Goal: Communication & Community: Answer question/provide support

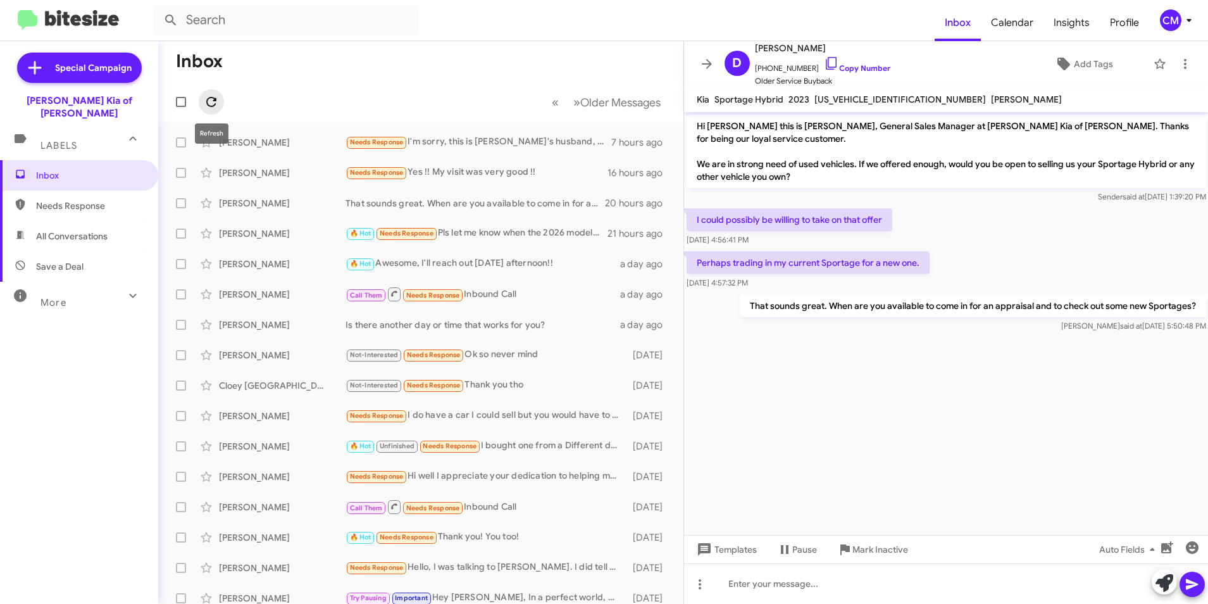
click at [214, 96] on icon at bounding box center [211, 101] width 15 height 15
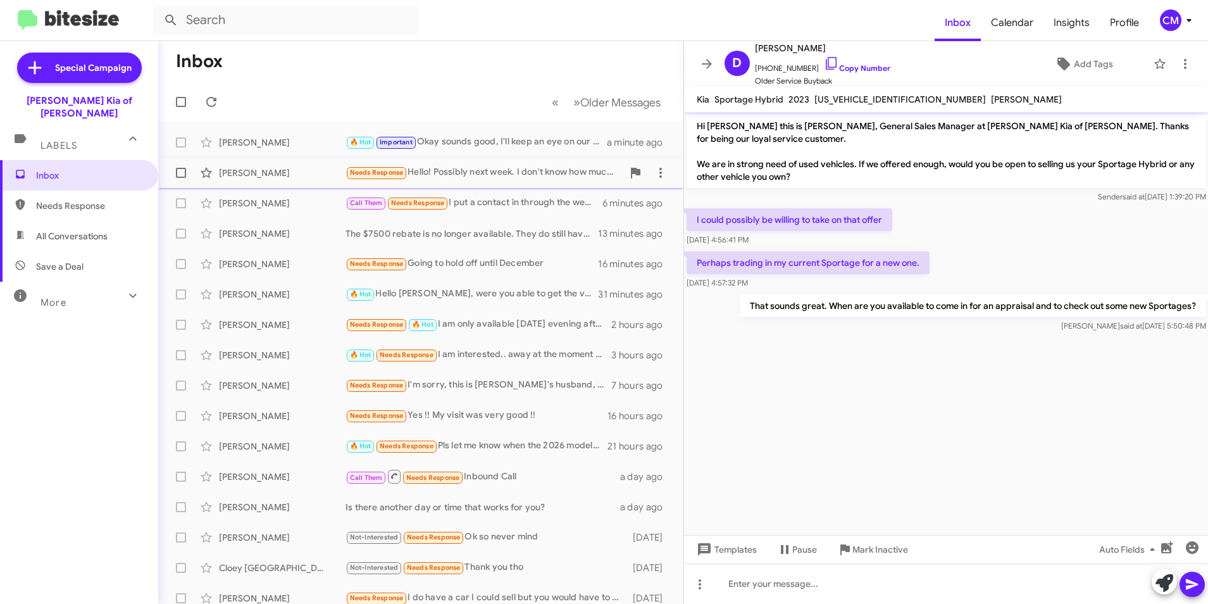
click at [273, 175] on div "[PERSON_NAME]" at bounding box center [282, 172] width 127 height 13
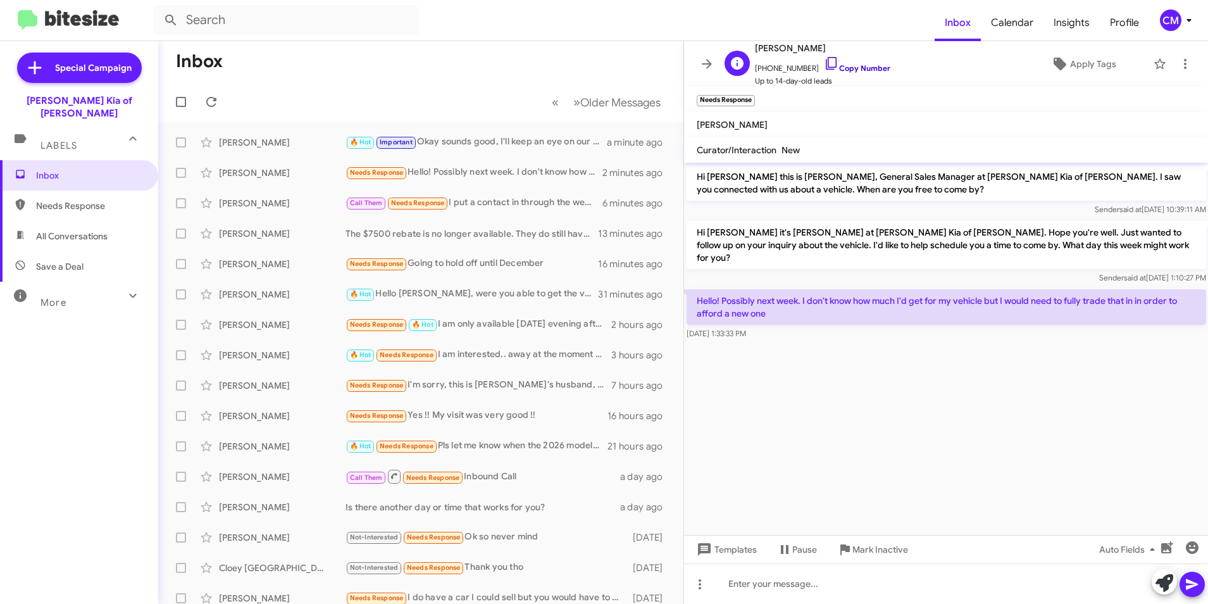
click at [829, 72] on link "Copy Number" at bounding box center [857, 67] width 66 height 9
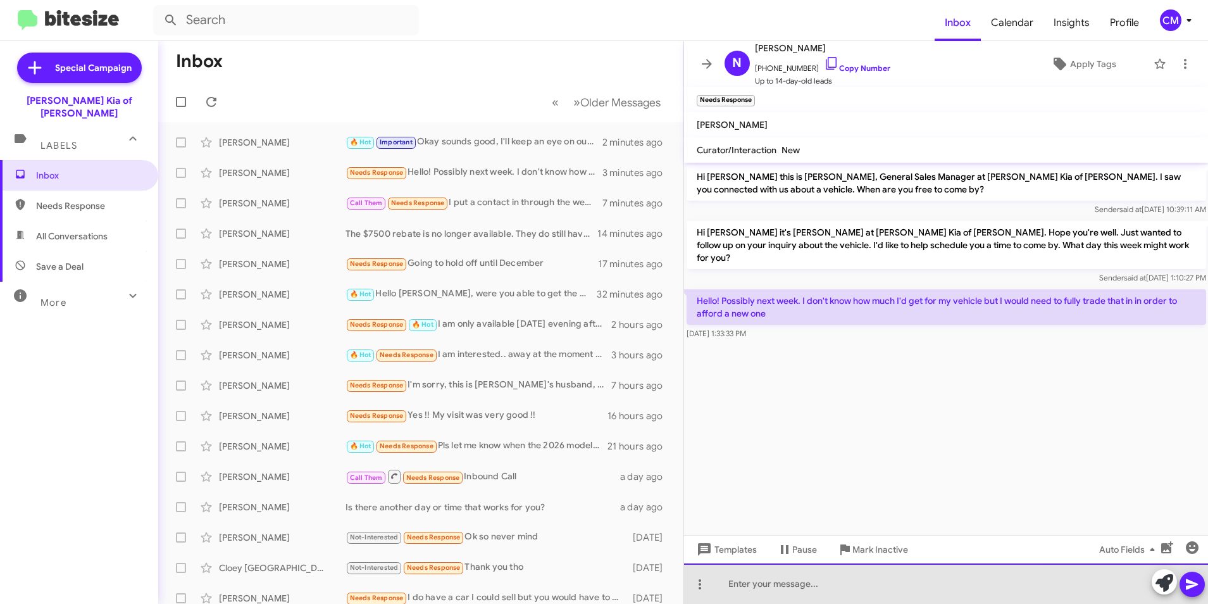
click at [805, 581] on div at bounding box center [946, 583] width 525 height 41
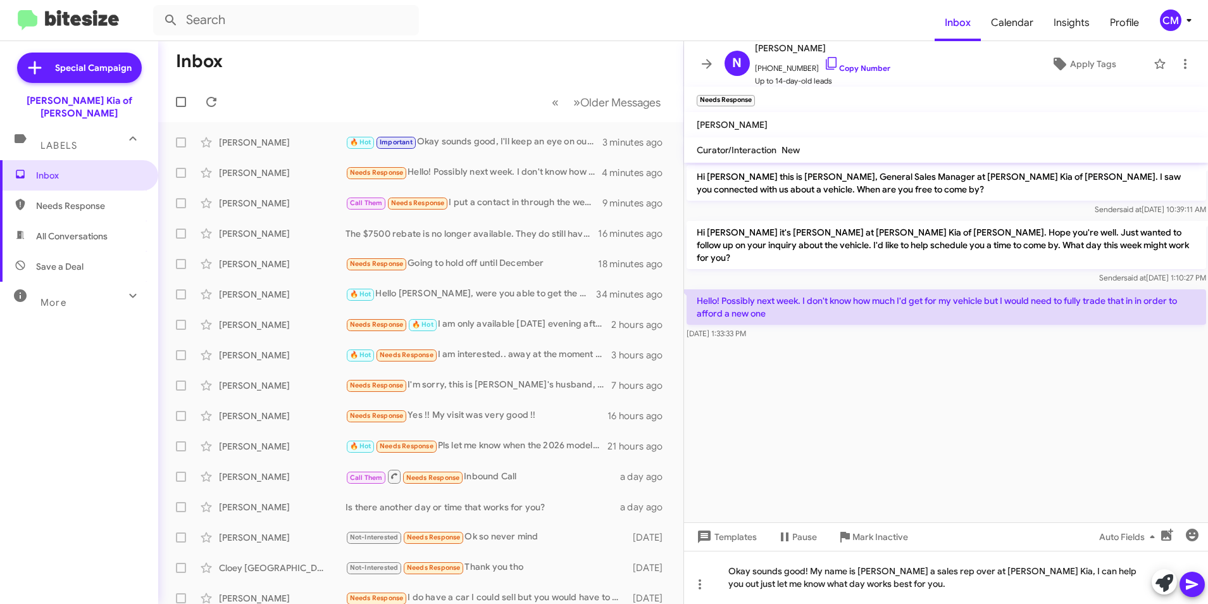
click at [1199, 584] on icon at bounding box center [1192, 584] width 15 height 15
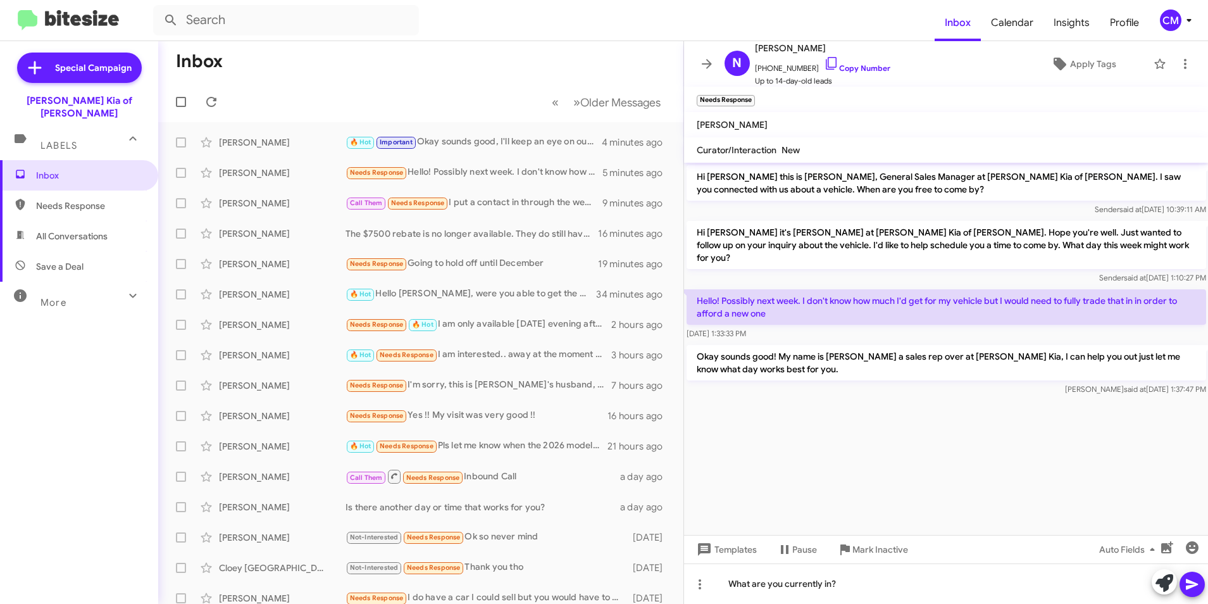
click at [1199, 587] on icon at bounding box center [1192, 584] width 15 height 15
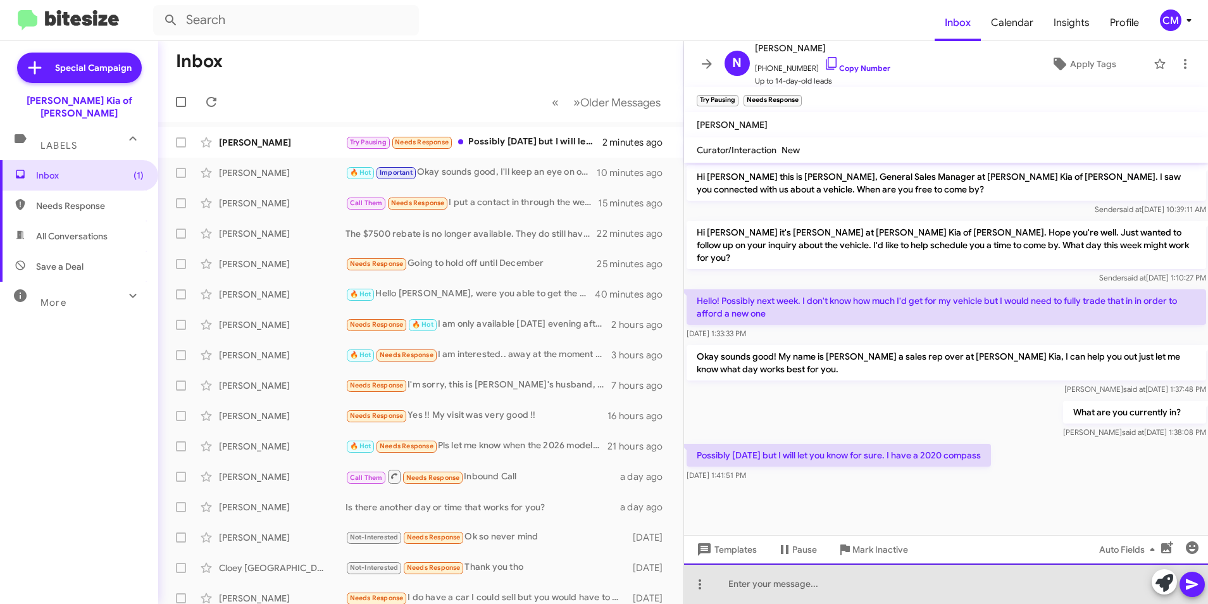
click at [799, 600] on div at bounding box center [946, 583] width 525 height 41
click at [968, 586] on div "Okay cool I'm here all-day [DATE] so that works out" at bounding box center [946, 583] width 525 height 41
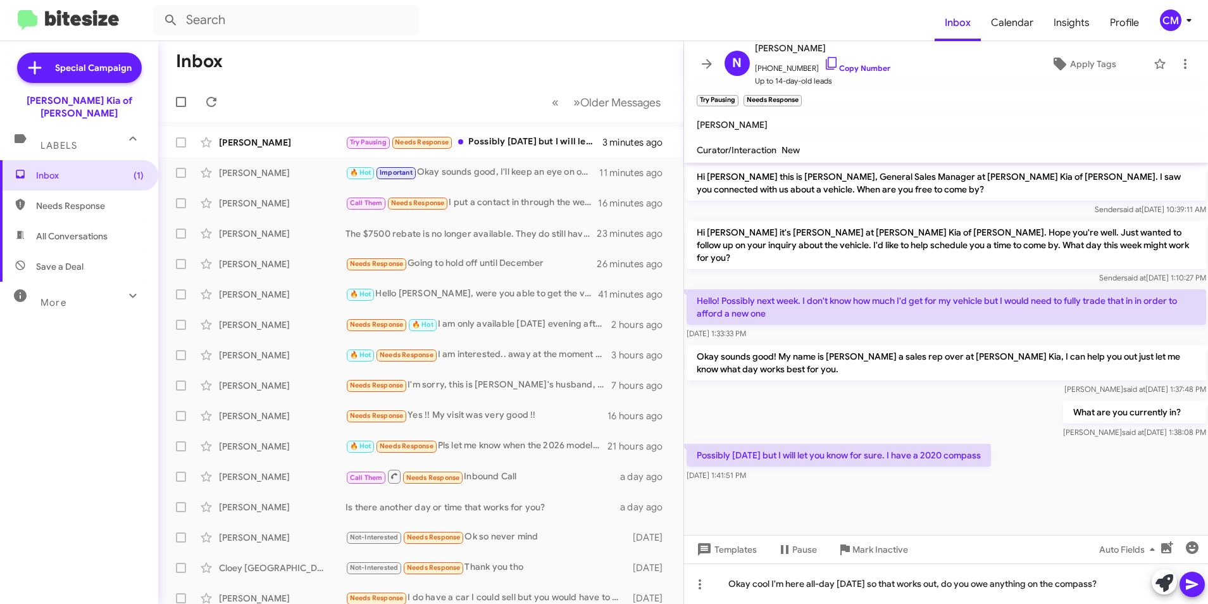
click at [1196, 585] on icon at bounding box center [1192, 584] width 12 height 11
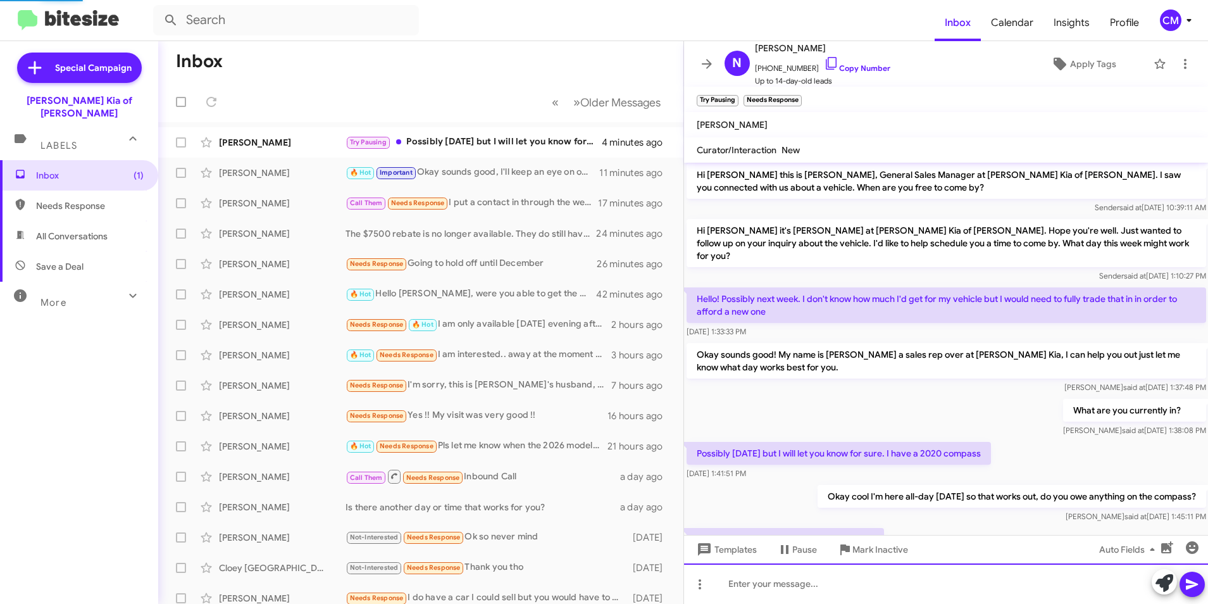
scroll to position [48, 0]
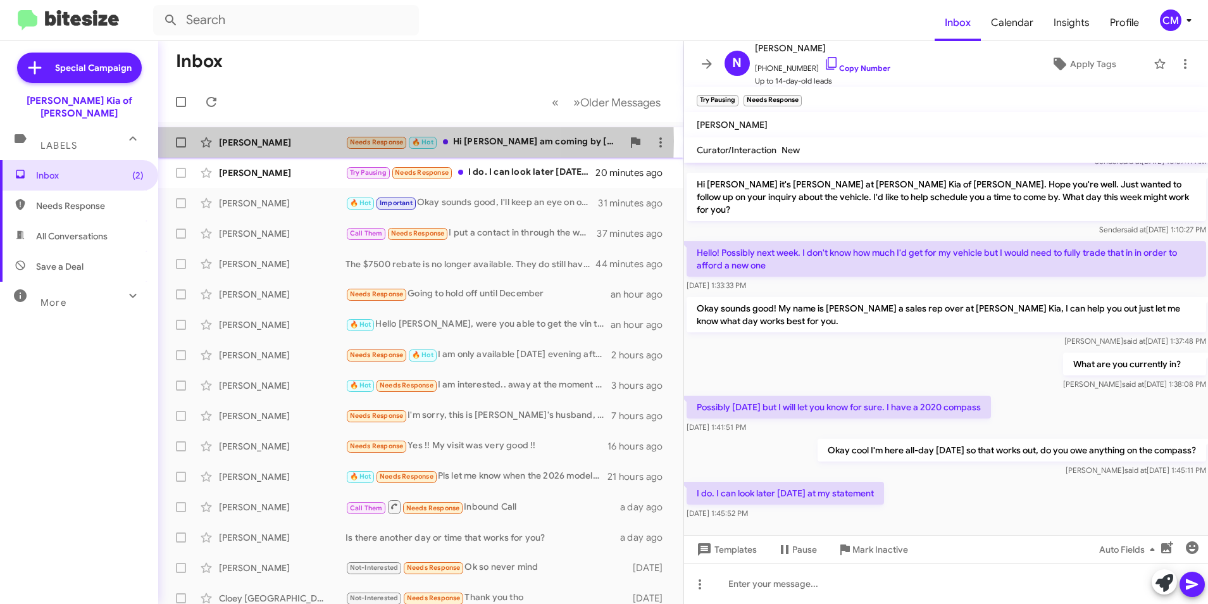
click at [296, 141] on div "[PERSON_NAME]" at bounding box center [282, 142] width 127 height 13
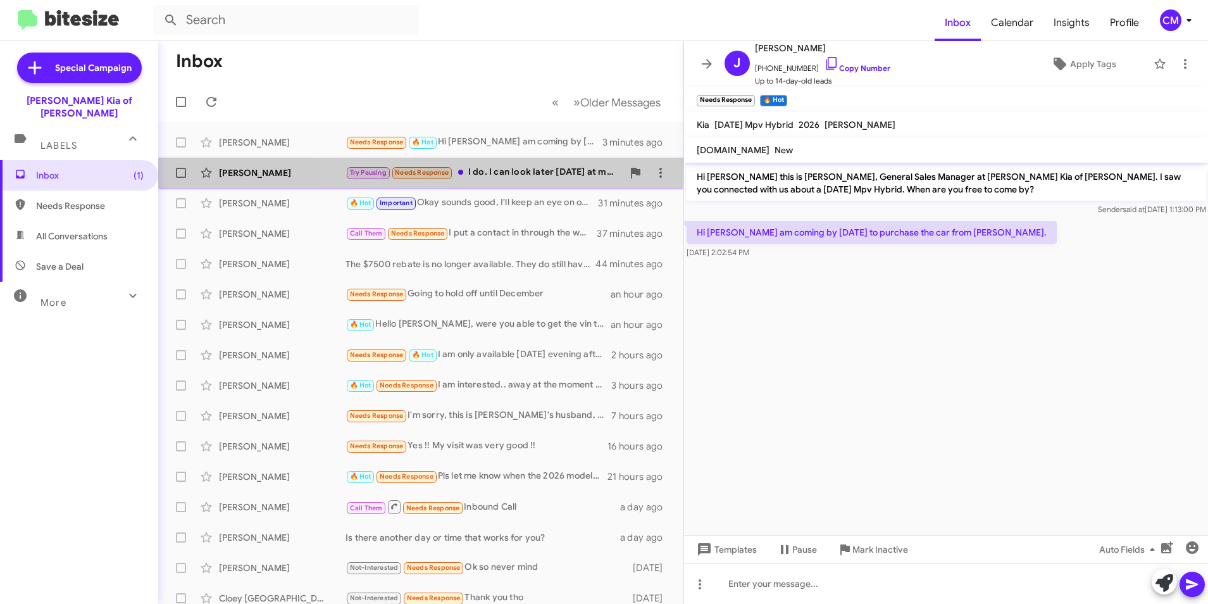
click at [518, 177] on div "Try Pausing Needs Response I do. I can look later [DATE] at my statement" at bounding box center [484, 172] width 277 height 15
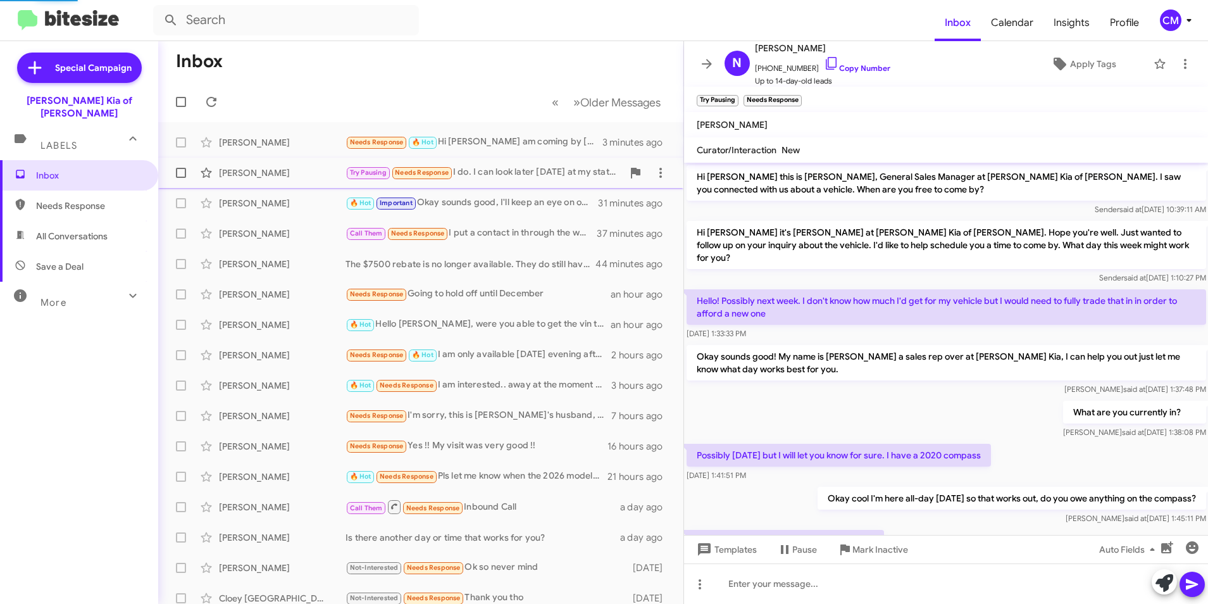
scroll to position [48, 0]
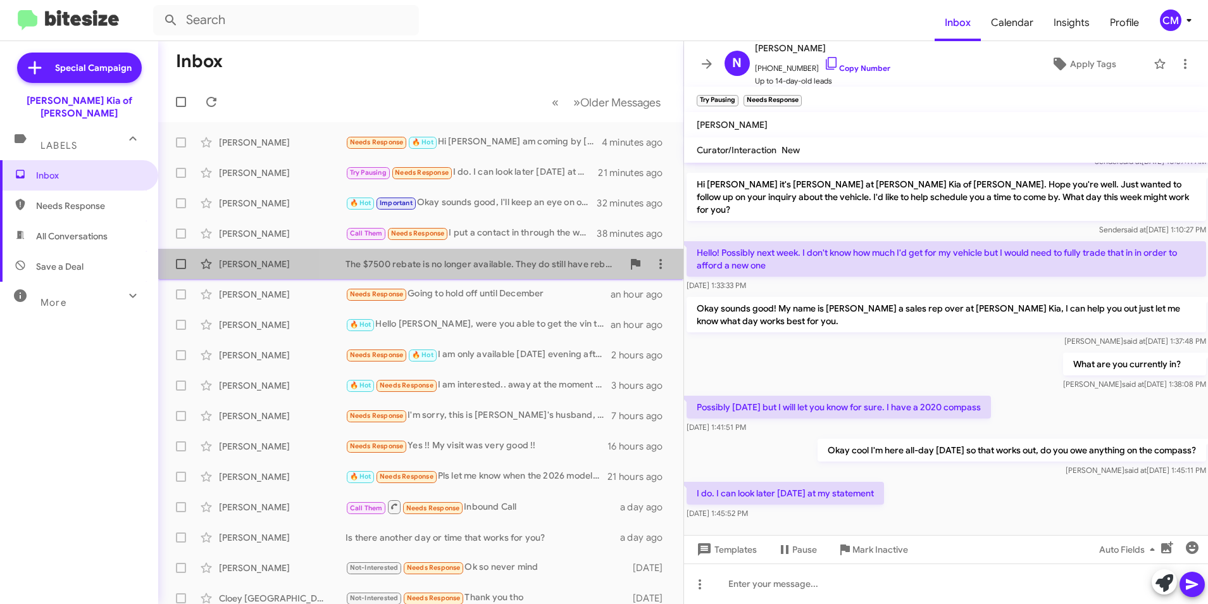
click at [518, 258] on div "The $7500 rebate is no longer available. They do still have rebates from Kia." at bounding box center [484, 264] width 277 height 13
